Goal: Task Accomplishment & Management: Use online tool/utility

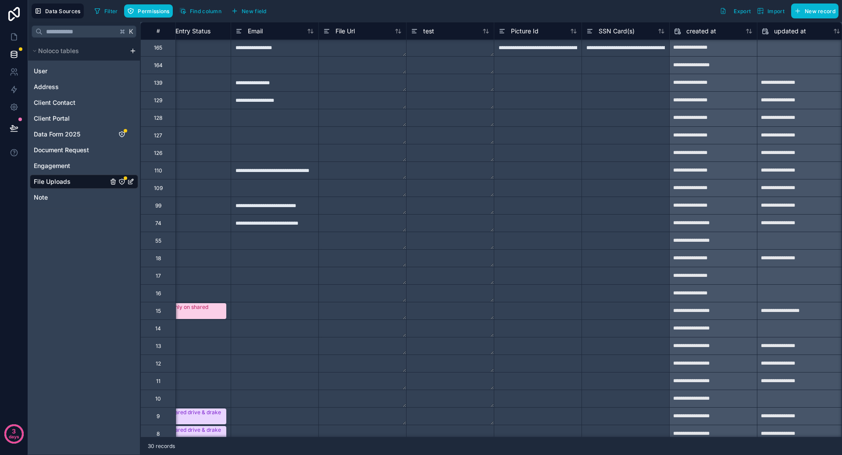
scroll to position [1, 739]
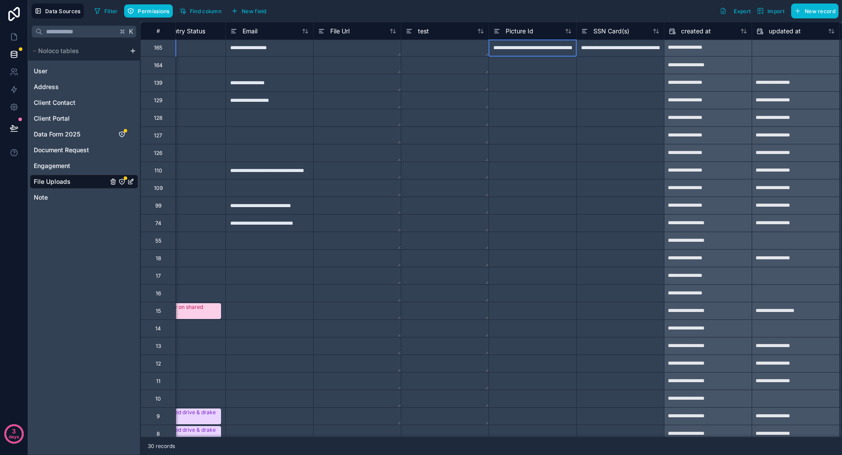
click at [544, 48] on div "**********" at bounding box center [532, 48] width 88 height 18
drag, startPoint x: 578, startPoint y: 57, endPoint x: 577, endPoint y: 62, distance: 5.3
click at [577, 62] on div at bounding box center [620, 66] width 88 height 18
click at [546, 50] on div "**********" at bounding box center [532, 48] width 88 height 18
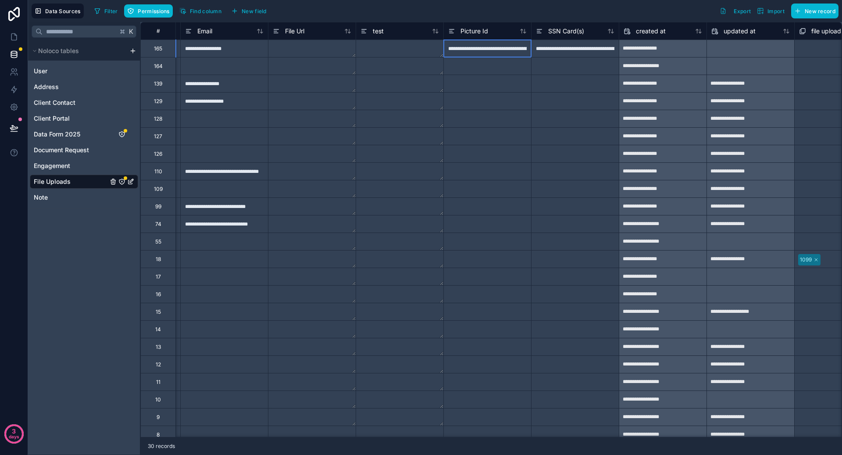
scroll to position [0, 0]
click at [477, 52] on div "**********" at bounding box center [487, 48] width 88 height 18
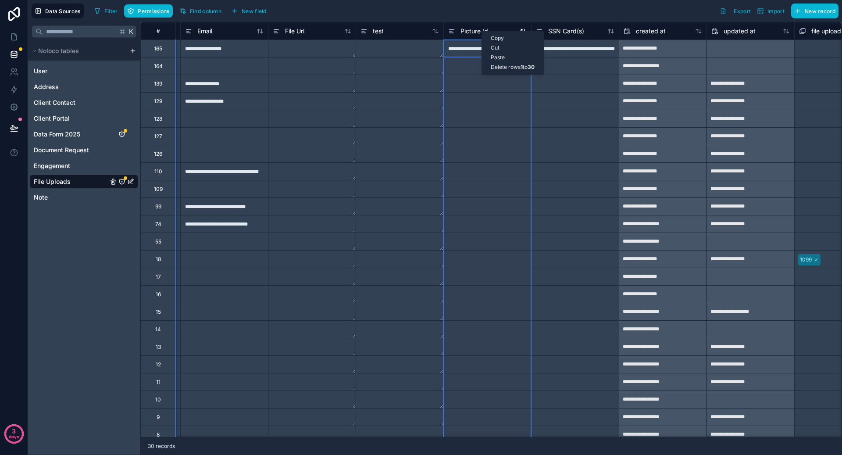
click at [469, 27] on span "Picture Id" at bounding box center [474, 31] width 28 height 9
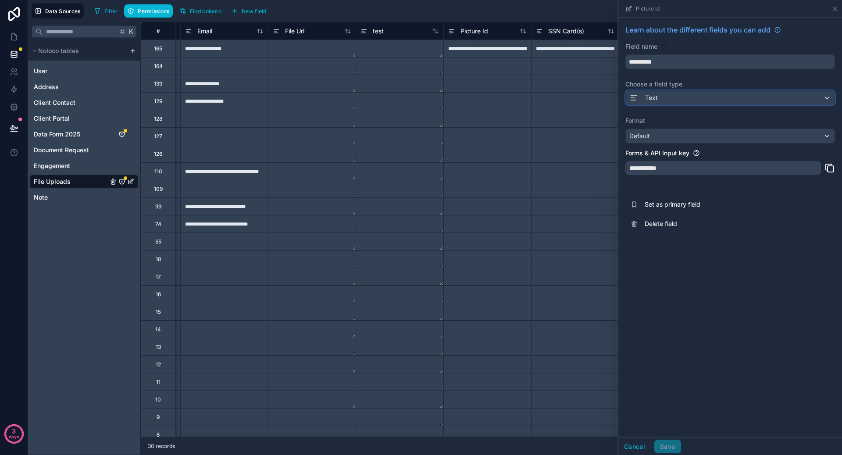
click at [690, 96] on div "Text" at bounding box center [729, 98] width 209 height 14
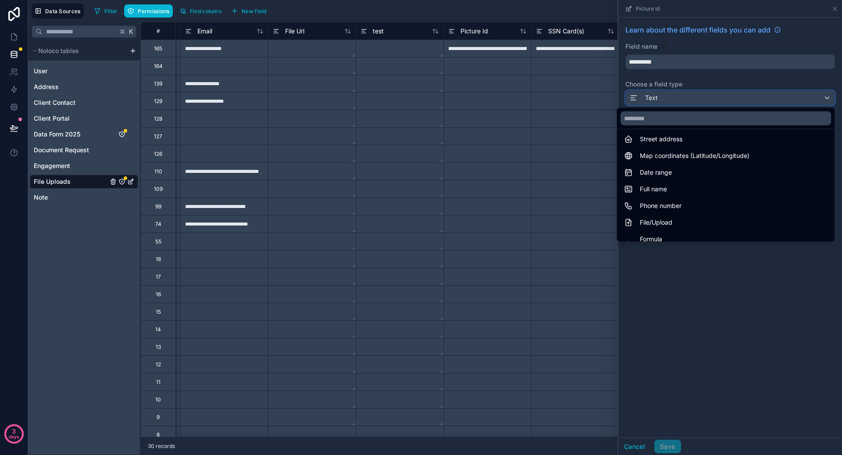
scroll to position [151, 0]
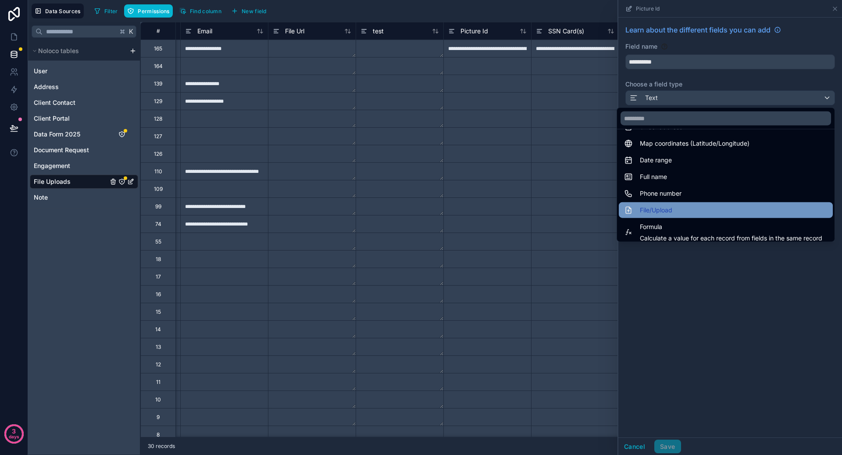
click at [688, 205] on div "File/Upload" at bounding box center [725, 210] width 203 height 11
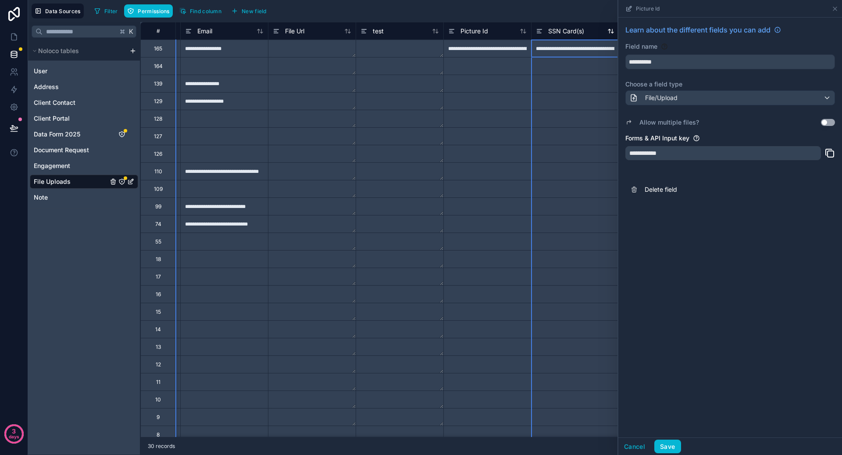
click at [568, 29] on span "SSN Card(s)" at bounding box center [566, 31] width 36 height 9
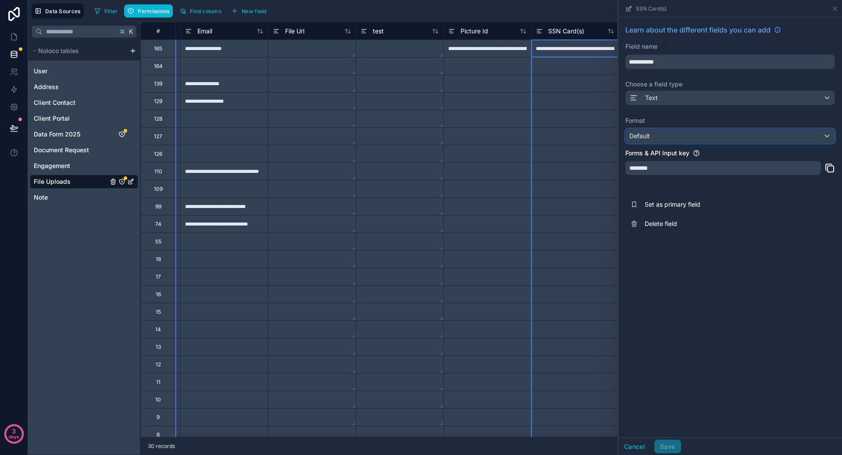
click at [708, 135] on div "Default" at bounding box center [729, 136] width 209 height 14
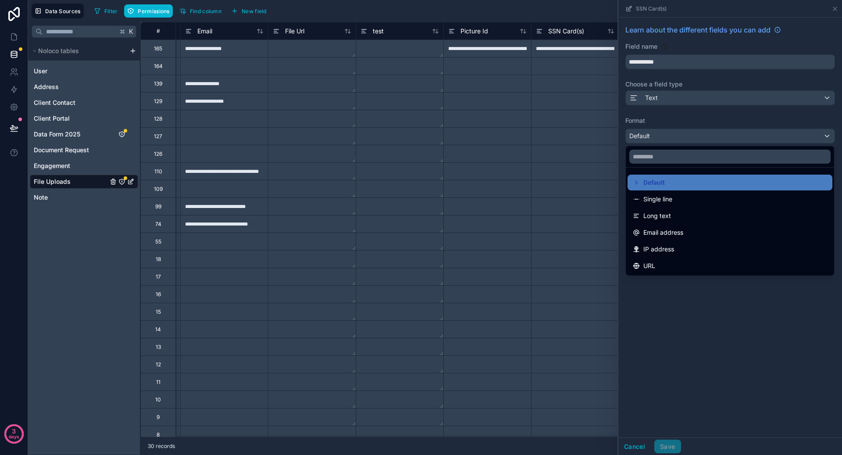
click at [711, 337] on div at bounding box center [730, 227] width 224 height 455
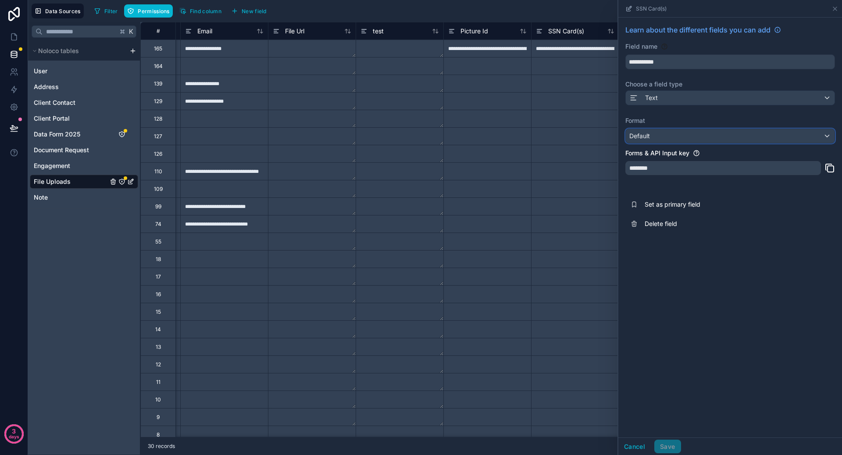
click at [726, 135] on div "Default" at bounding box center [729, 136] width 209 height 14
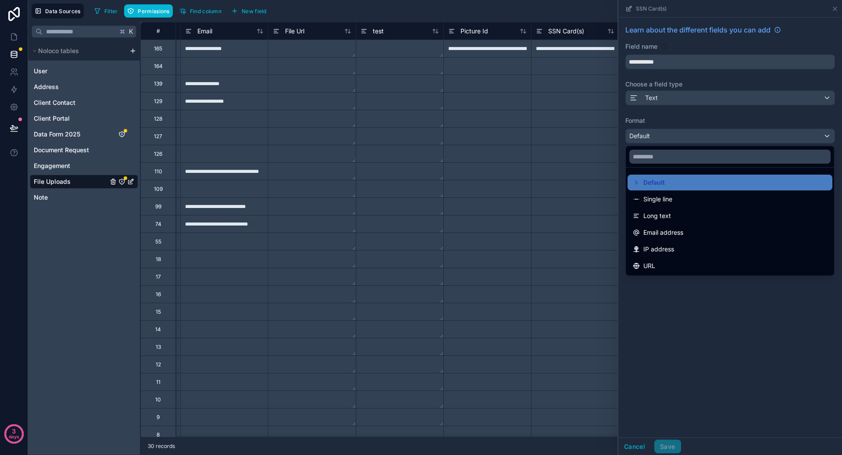
click at [709, 118] on div at bounding box center [730, 227] width 224 height 455
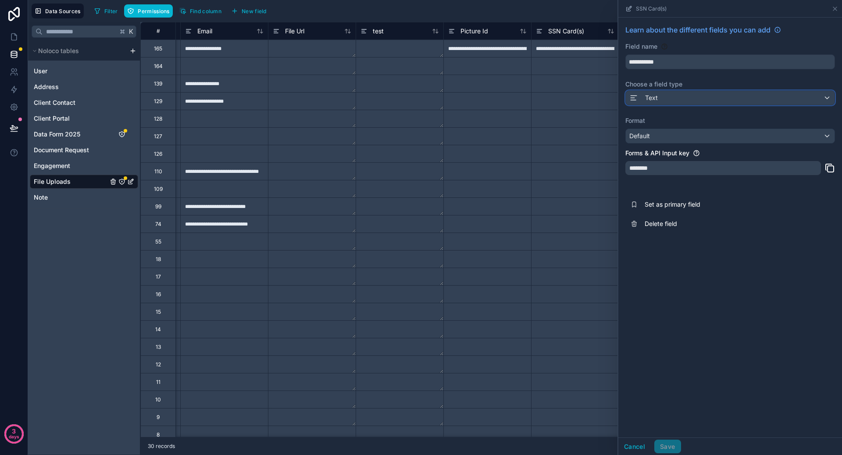
click at [709, 102] on div "Text" at bounding box center [729, 98] width 209 height 14
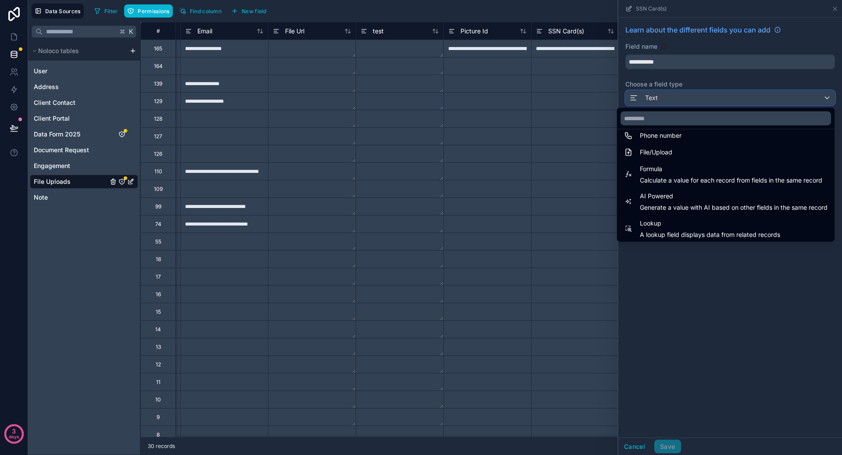
scroll to position [152, 0]
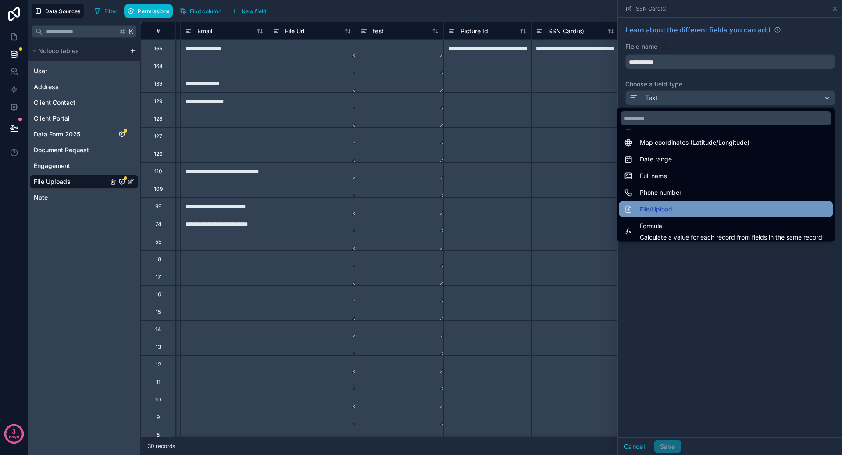
click at [705, 204] on div "File/Upload" at bounding box center [725, 209] width 203 height 11
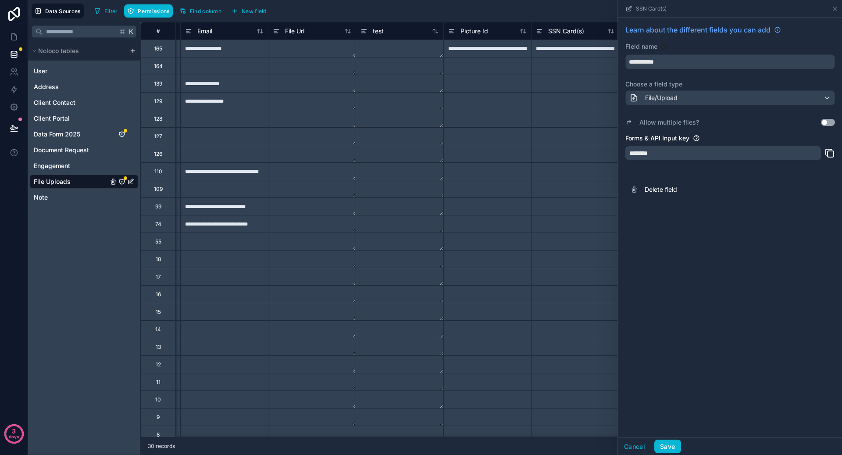
click at [710, 243] on div "**********" at bounding box center [730, 227] width 224 height 419
click at [673, 440] on button "Save" at bounding box center [667, 446] width 26 height 14
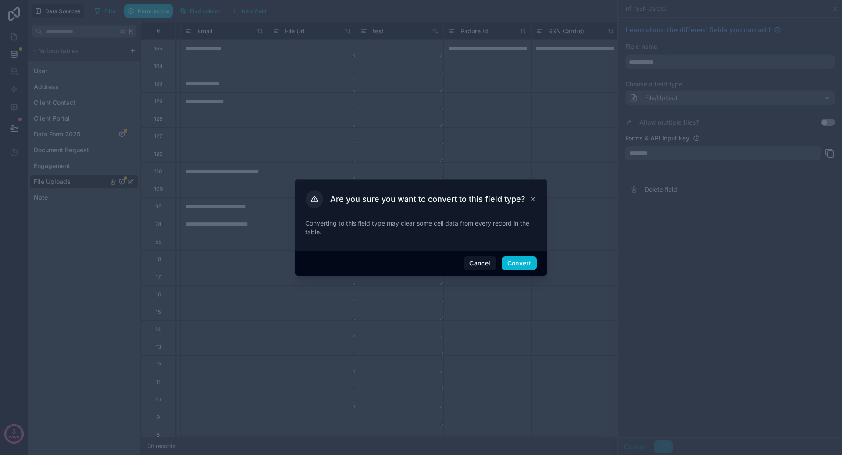
click at [520, 278] on div at bounding box center [421, 227] width 842 height 455
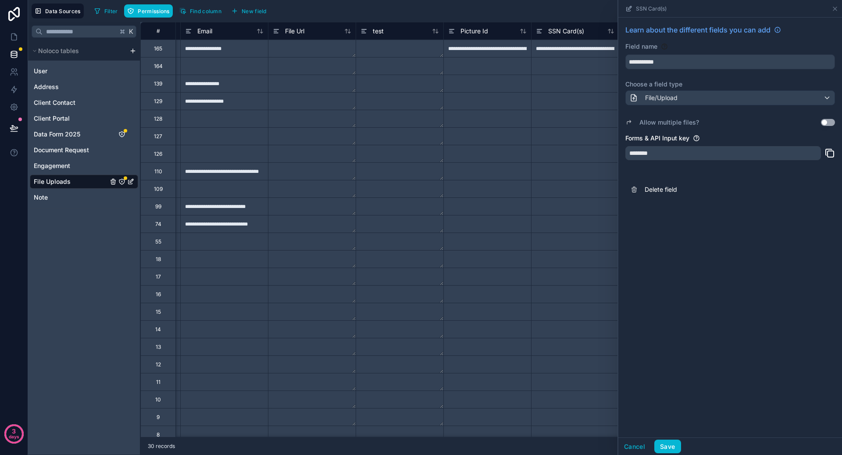
click at [665, 434] on div "**********" at bounding box center [730, 227] width 224 height 419
click at [668, 443] on button "Save" at bounding box center [667, 446] width 26 height 14
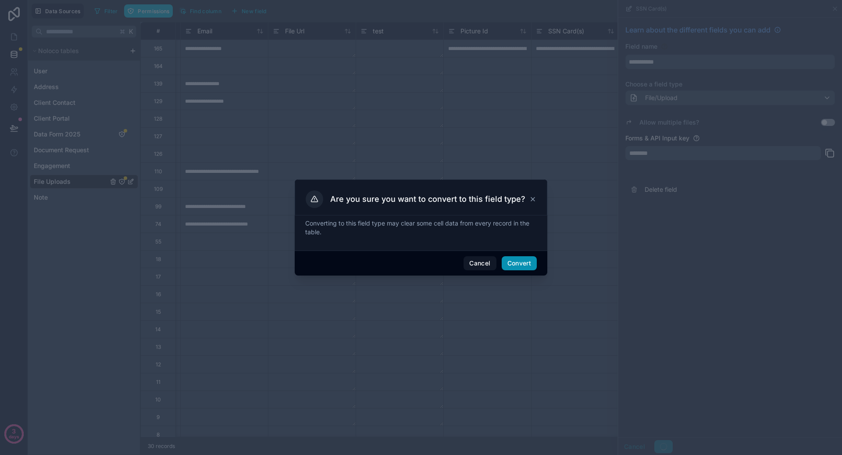
click at [522, 266] on button "Convert" at bounding box center [518, 263] width 35 height 14
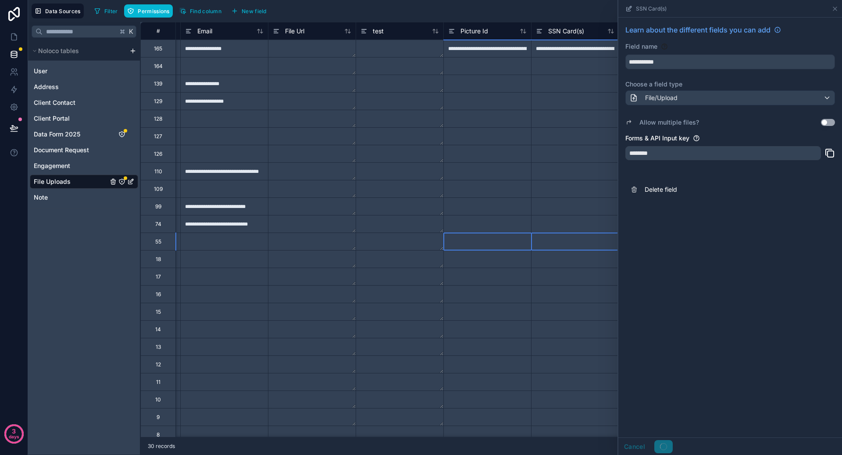
drag, startPoint x: 562, startPoint y: 234, endPoint x: 522, endPoint y: 237, distance: 40.8
click at [522, 237] on div "**********" at bounding box center [162, 241] width 1613 height 18
click at [668, 255] on div "**********" at bounding box center [730, 227] width 224 height 419
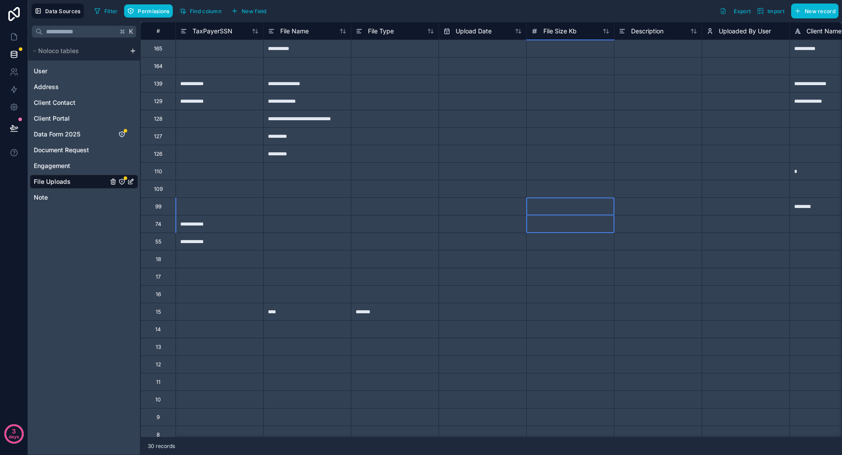
drag, startPoint x: 573, startPoint y: 214, endPoint x: 514, endPoint y: 215, distance: 58.7
click at [65, 263] on div "K Noloco tables User Address Client Contact Client Portal Data Form 2025 Docume…" at bounding box center [84, 238] width 112 height 433
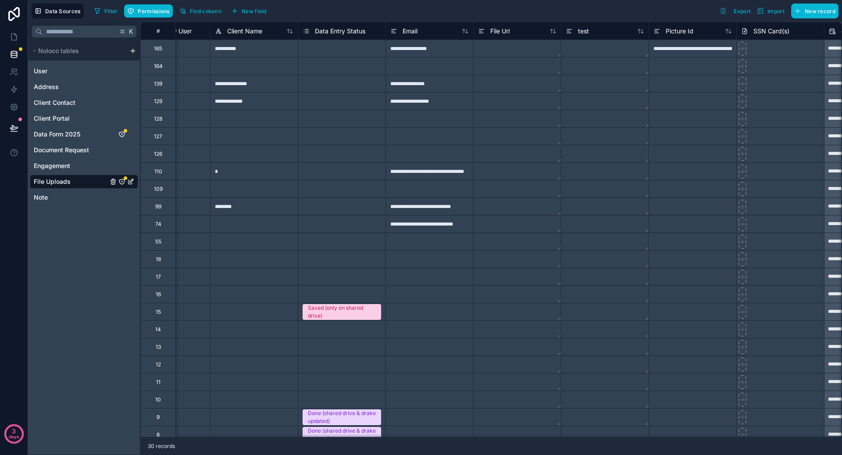
scroll to position [0, 560]
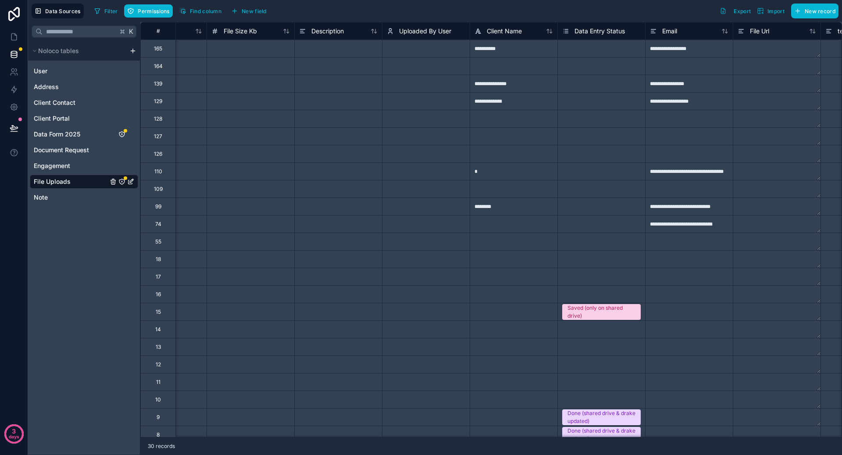
scroll to position [0, 724]
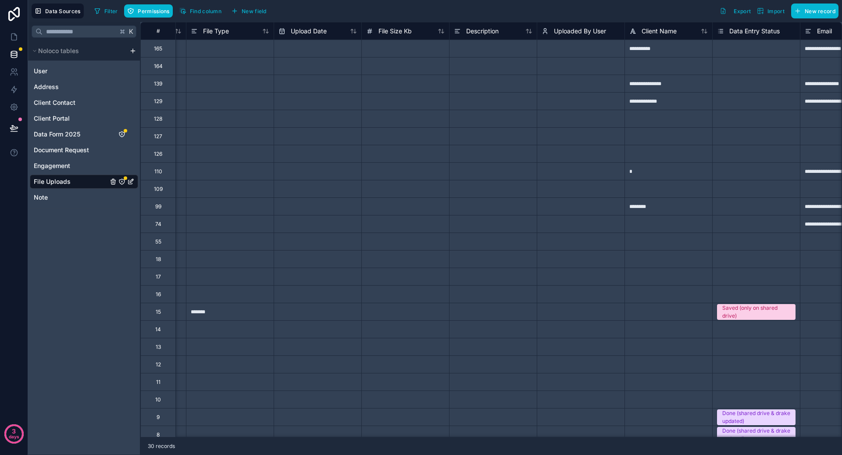
scroll to position [0, 224]
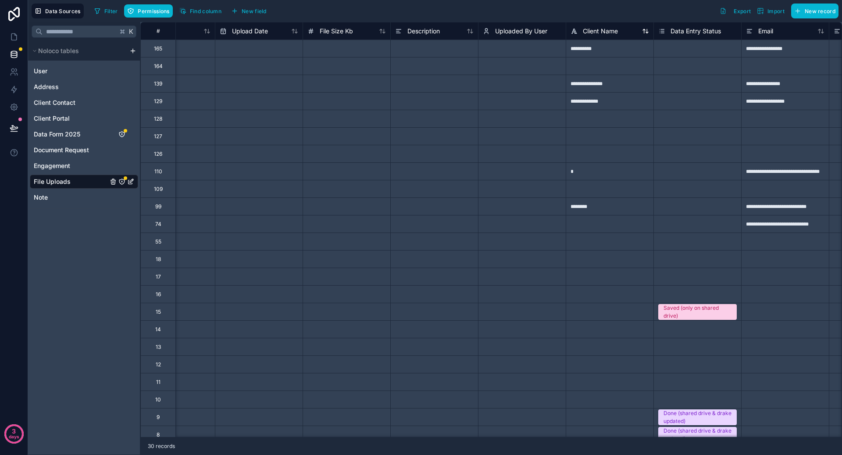
click at [599, 29] on span "Client Name" at bounding box center [600, 31] width 35 height 9
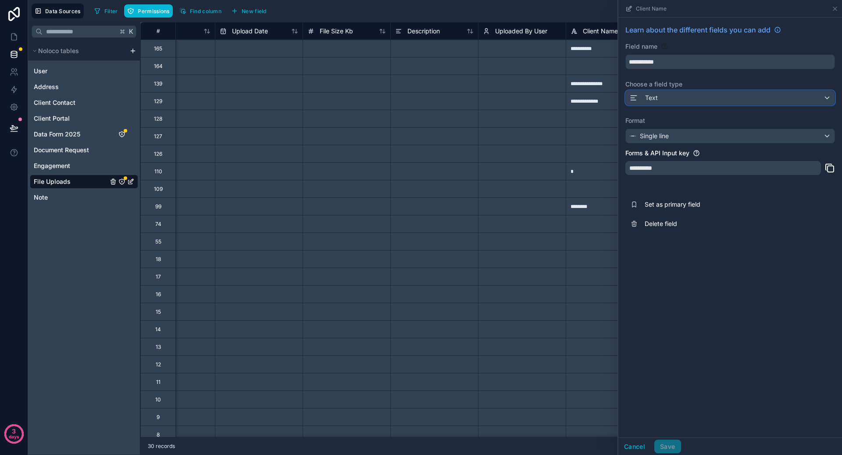
click at [691, 101] on div "Text" at bounding box center [729, 98] width 209 height 14
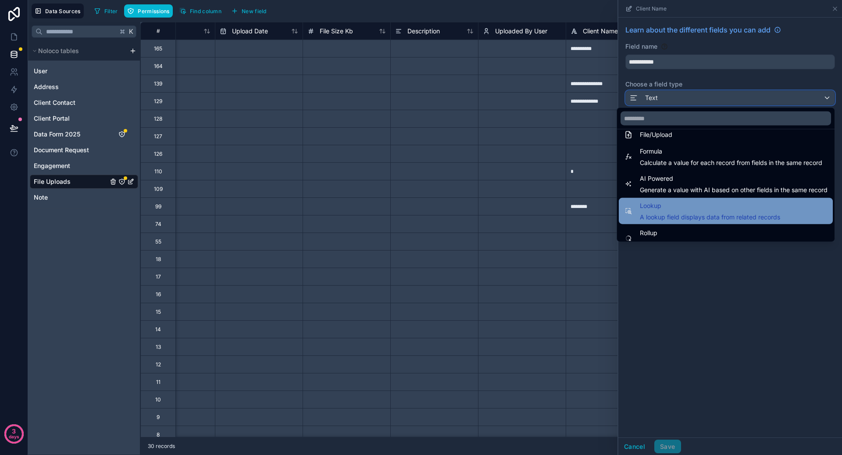
scroll to position [202, 0]
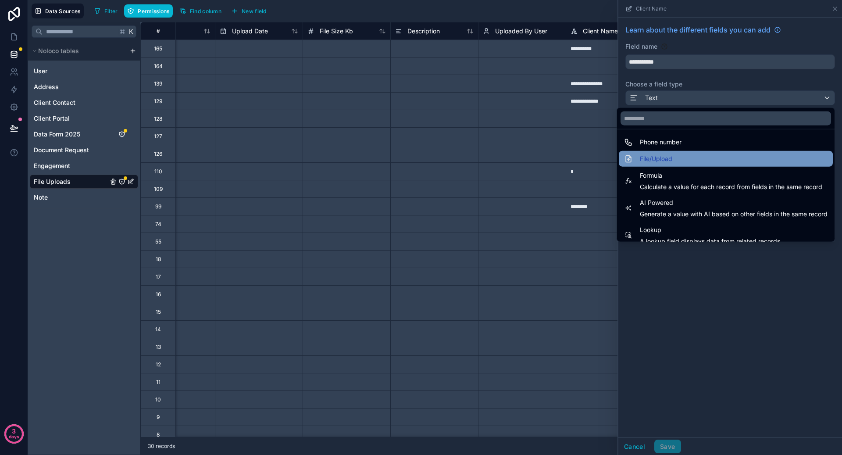
click at [713, 157] on div "File/Upload" at bounding box center [725, 158] width 203 height 11
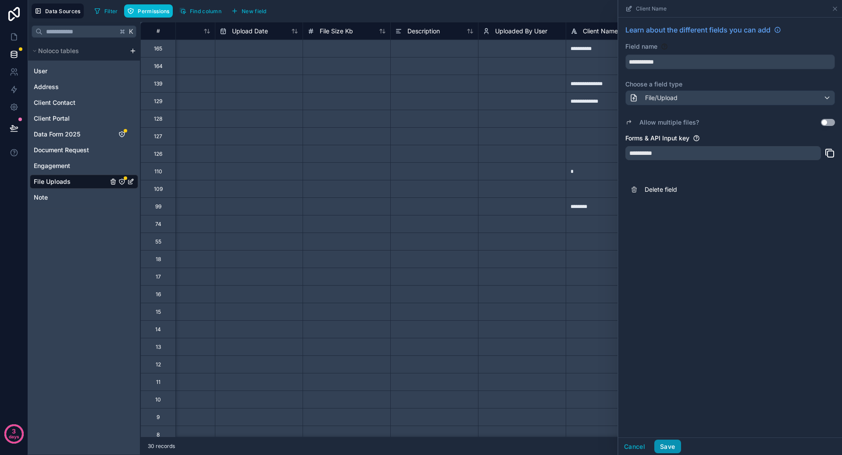
click at [675, 440] on button "Save" at bounding box center [667, 446] width 26 height 14
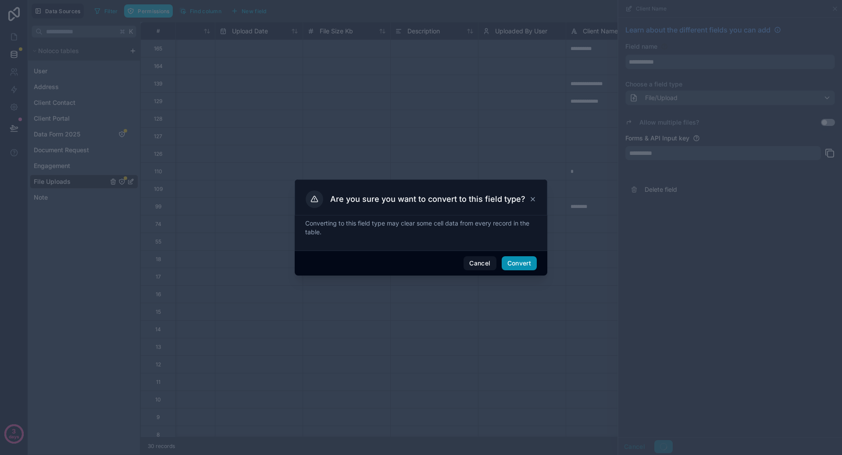
click at [519, 263] on button "Convert" at bounding box center [518, 263] width 35 height 14
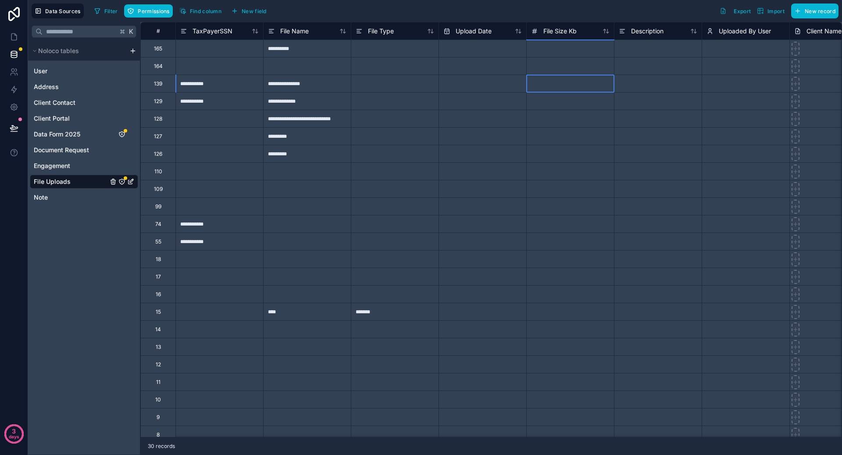
click at [531, 85] on div at bounding box center [570, 84] width 88 height 18
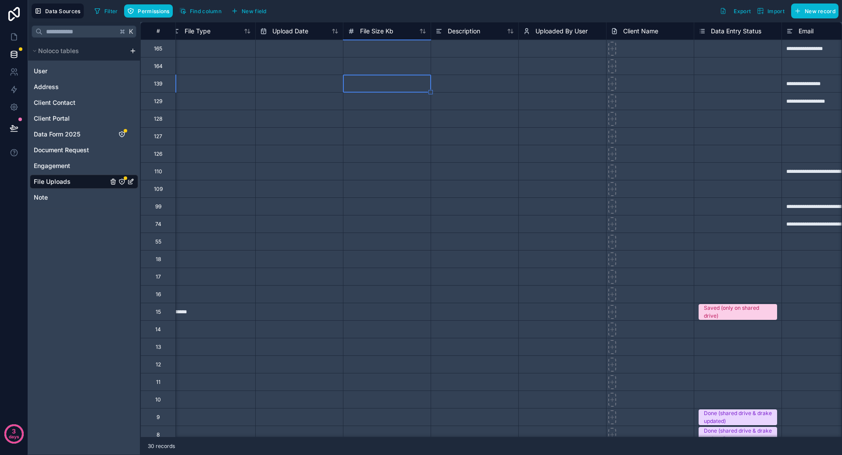
scroll to position [0, 290]
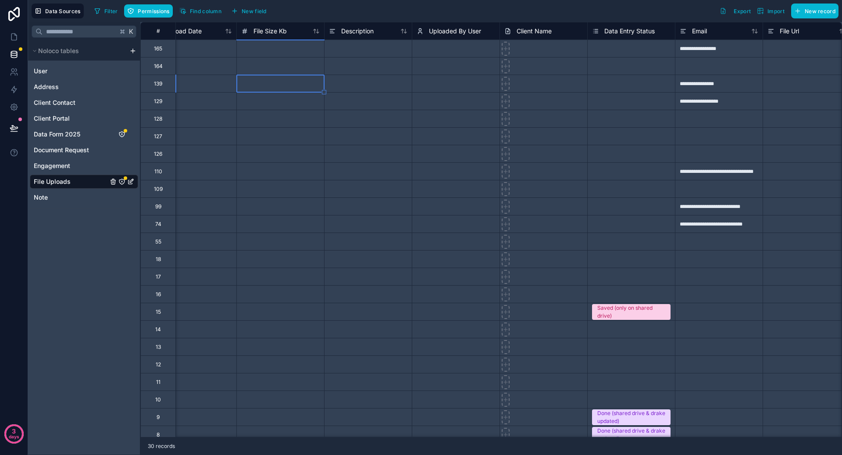
click at [622, 28] on span "Data Entry Status" at bounding box center [629, 31] width 50 height 9
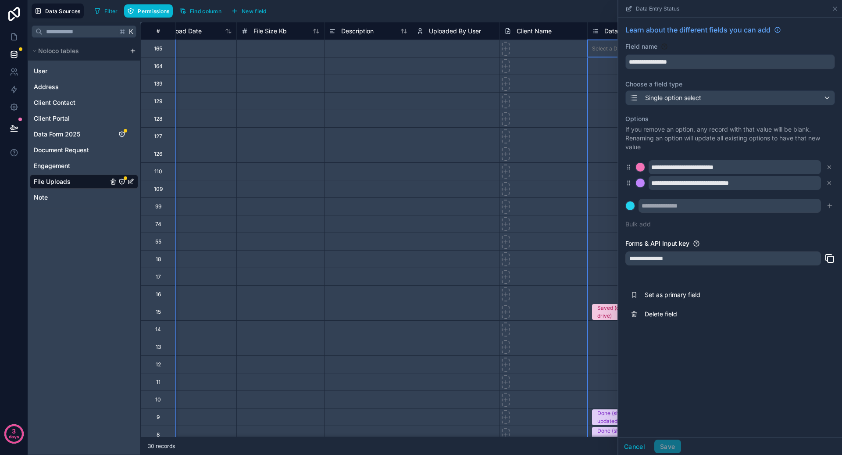
click at [519, 114] on div at bounding box center [543, 119] width 88 height 18
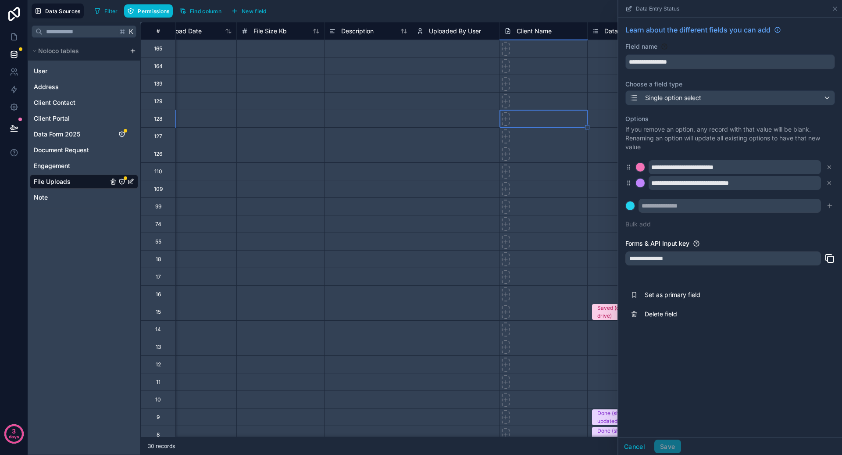
click at [454, 94] on div "Select a Uploaded By User" at bounding box center [455, 100] width 87 height 17
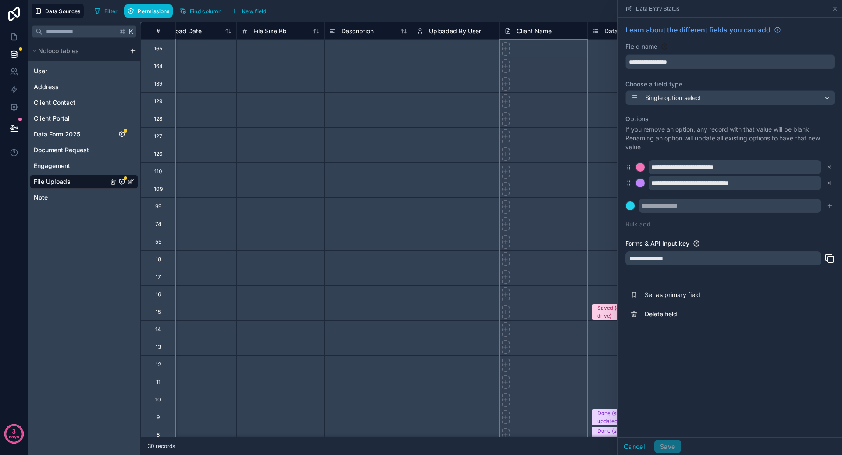
click at [543, 34] on span "Client Name" at bounding box center [533, 31] width 35 height 9
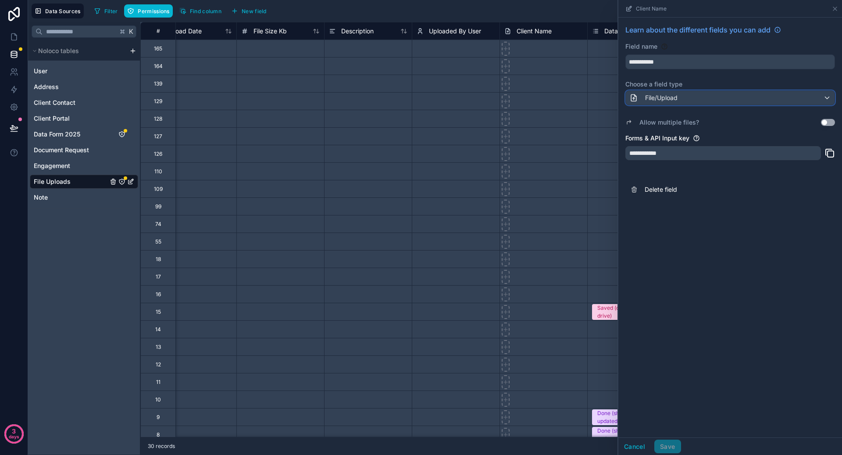
click at [669, 93] on span "File/Upload" at bounding box center [661, 97] width 32 height 9
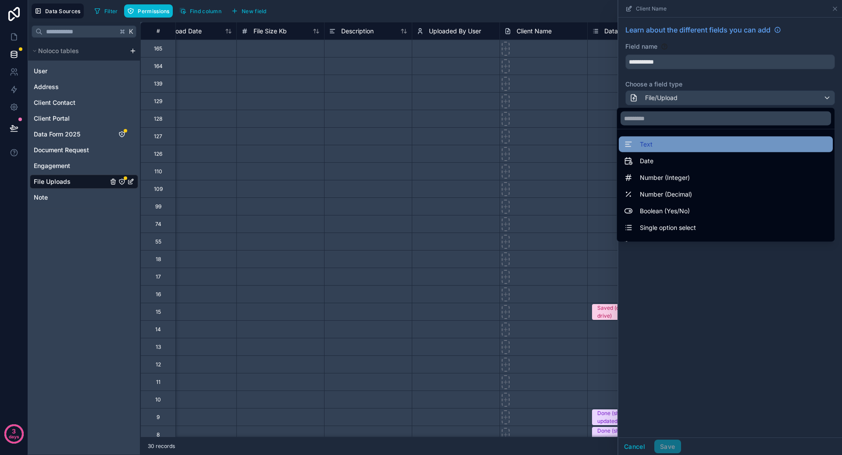
click at [671, 141] on div "Text" at bounding box center [725, 144] width 203 height 11
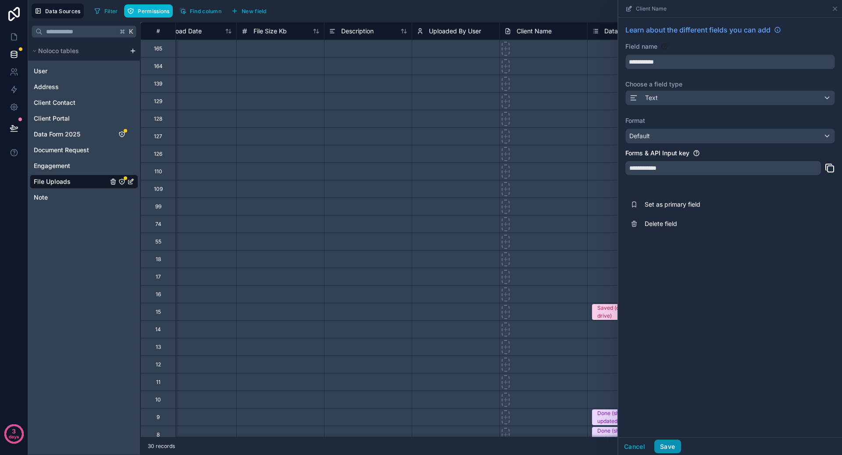
click at [670, 449] on button "Save" at bounding box center [667, 446] width 26 height 14
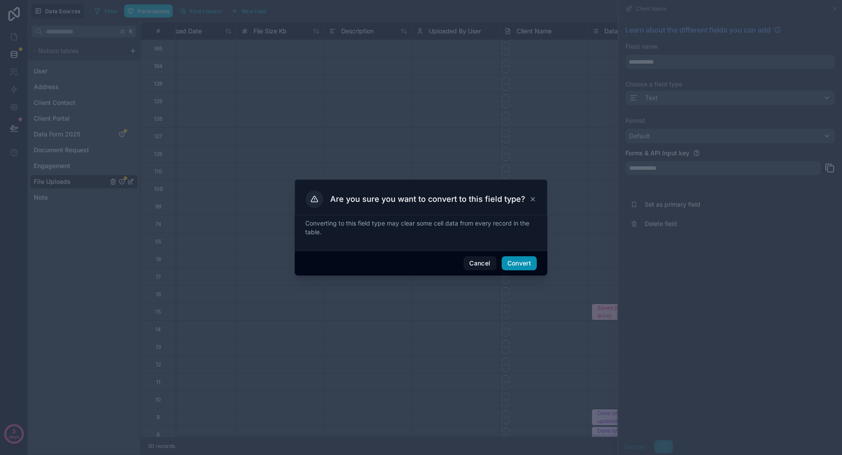
click at [526, 266] on button "Convert" at bounding box center [518, 263] width 35 height 14
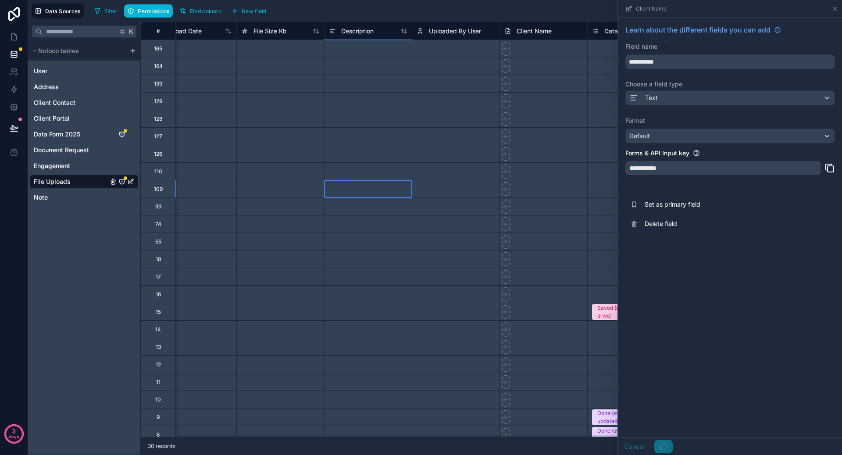
click at [372, 193] on div at bounding box center [368, 189] width 88 height 18
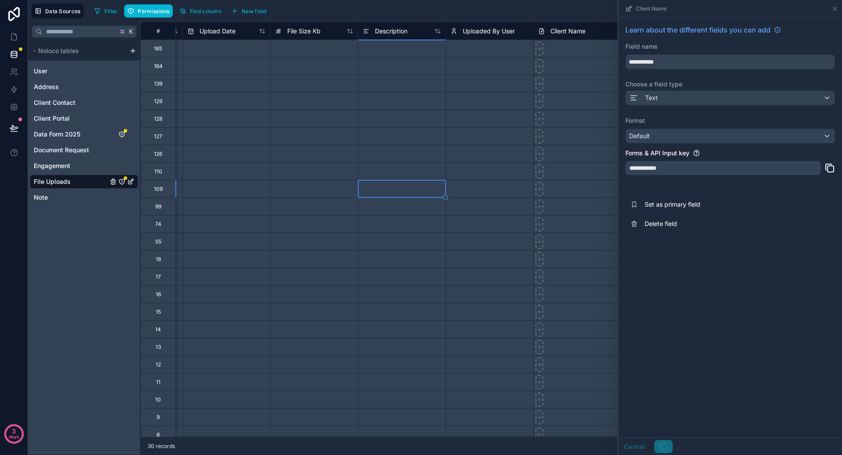
scroll to position [0, 78]
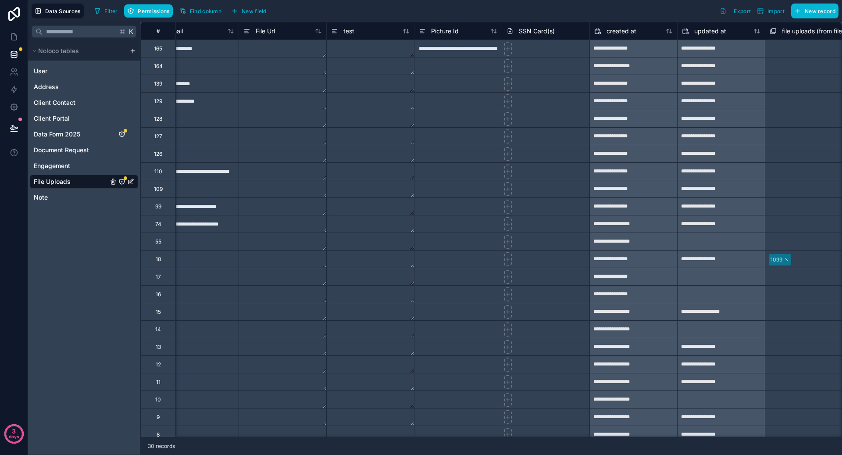
scroll to position [0, 832]
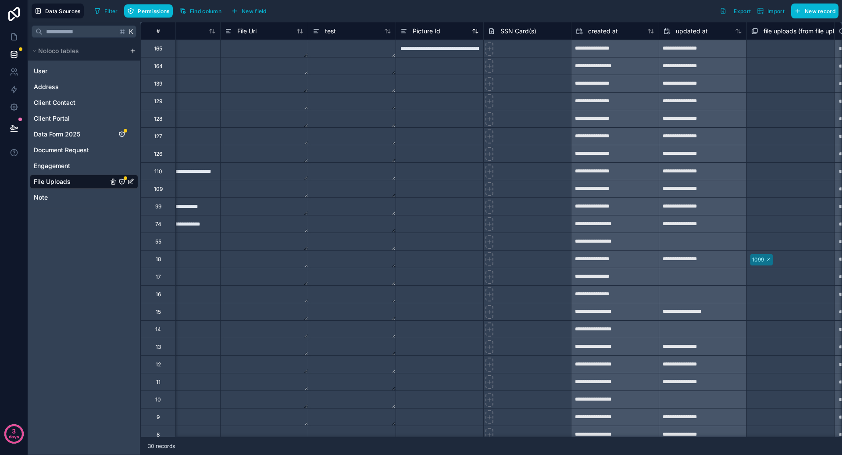
click at [430, 32] on span "Picture Id" at bounding box center [426, 31] width 28 height 9
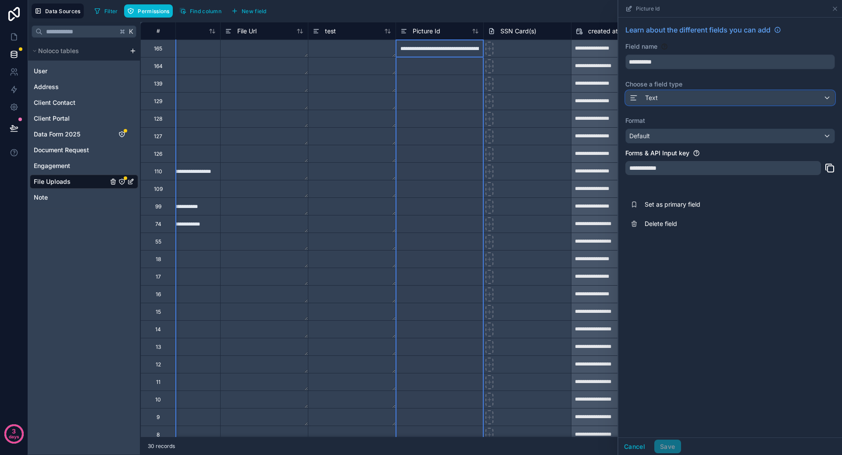
click at [670, 95] on div "Text" at bounding box center [729, 98] width 209 height 14
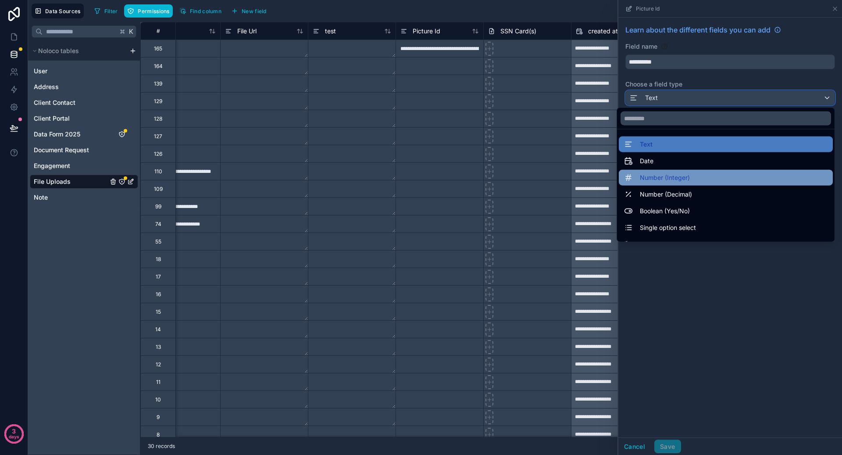
scroll to position [163, 0]
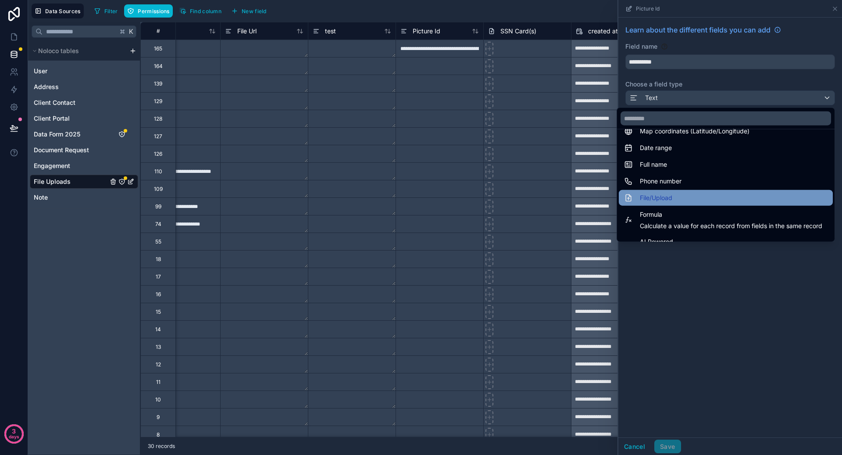
click at [672, 198] on div "File/Upload" at bounding box center [725, 197] width 203 height 11
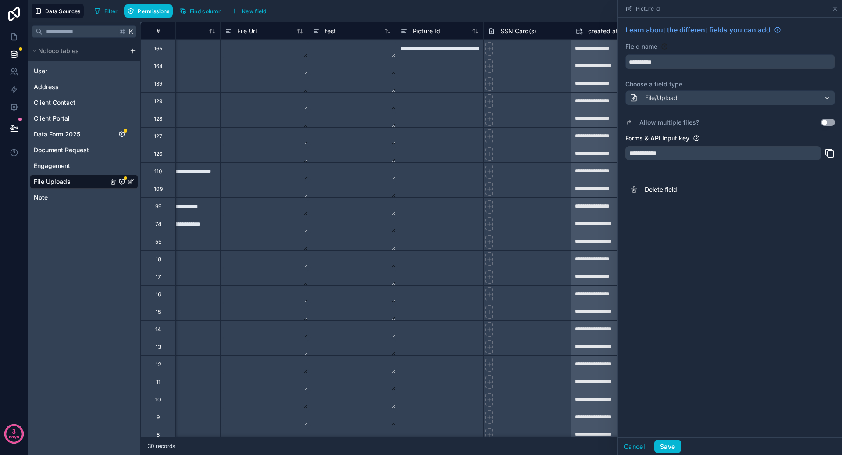
click at [673, 454] on div "Cancel Save" at bounding box center [730, 446] width 224 height 18
click at [673, 450] on button "Save" at bounding box center [667, 446] width 26 height 14
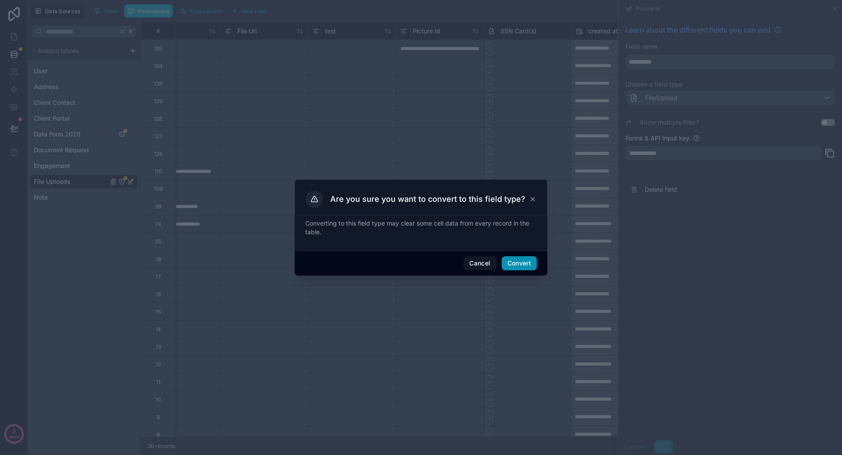
click at [527, 260] on button "Convert" at bounding box center [518, 263] width 35 height 14
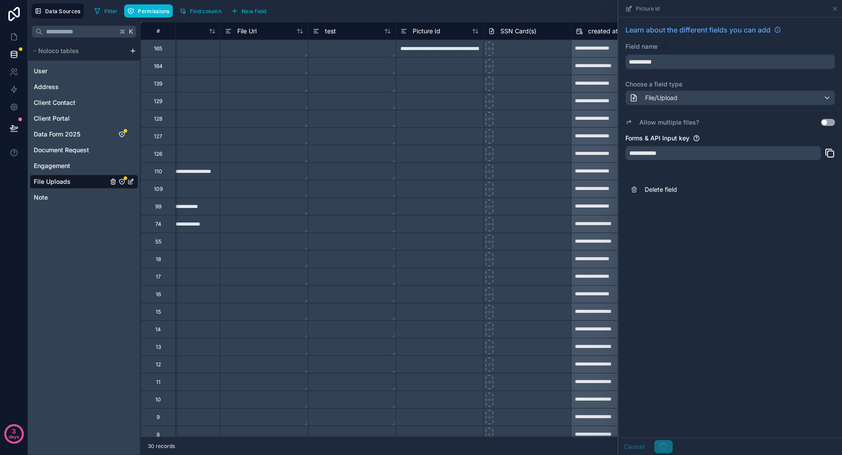
click at [536, 34] on div "SSN Card(s)" at bounding box center [527, 31] width 78 height 11
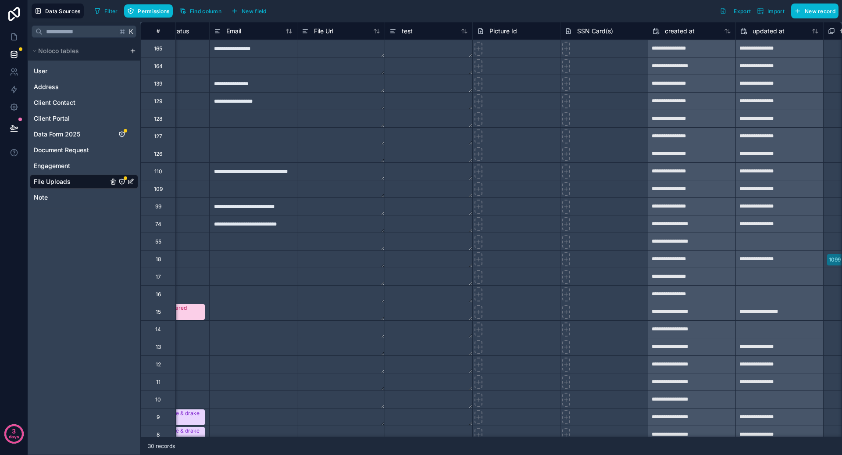
scroll to position [0, 728]
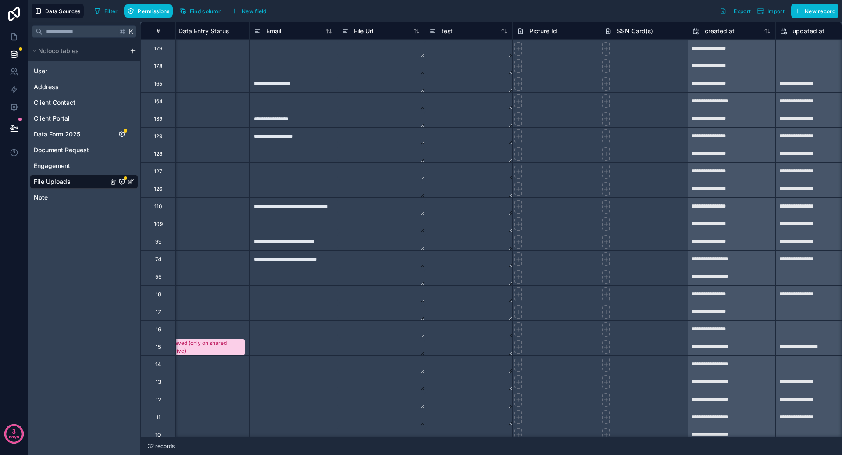
scroll to position [0, 740]
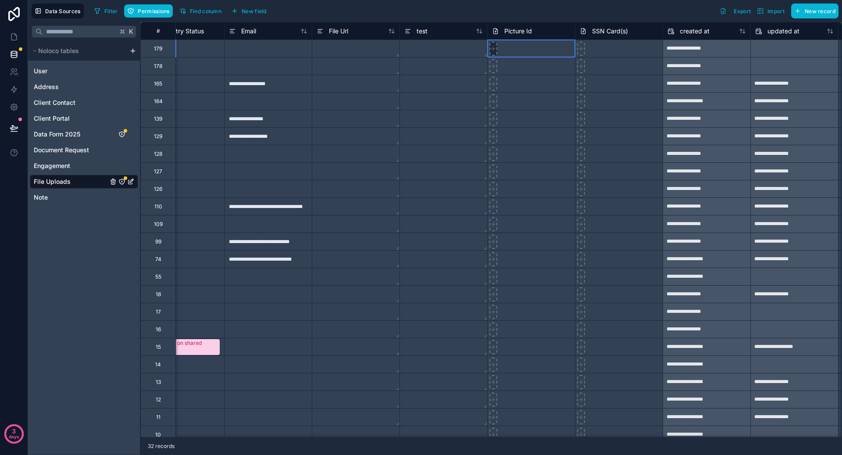
click at [496, 51] on div at bounding box center [493, 49] width 8 height 14
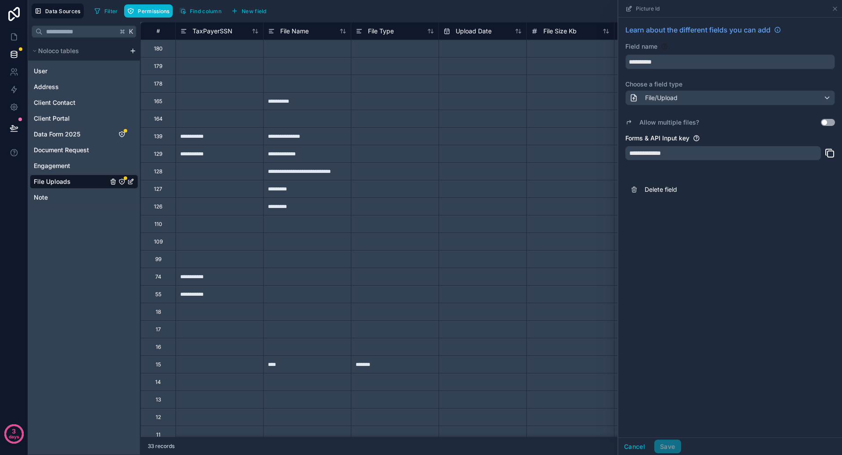
click at [215, 222] on div at bounding box center [219, 224] width 88 height 18
